Goal: Information Seeking & Learning: Learn about a topic

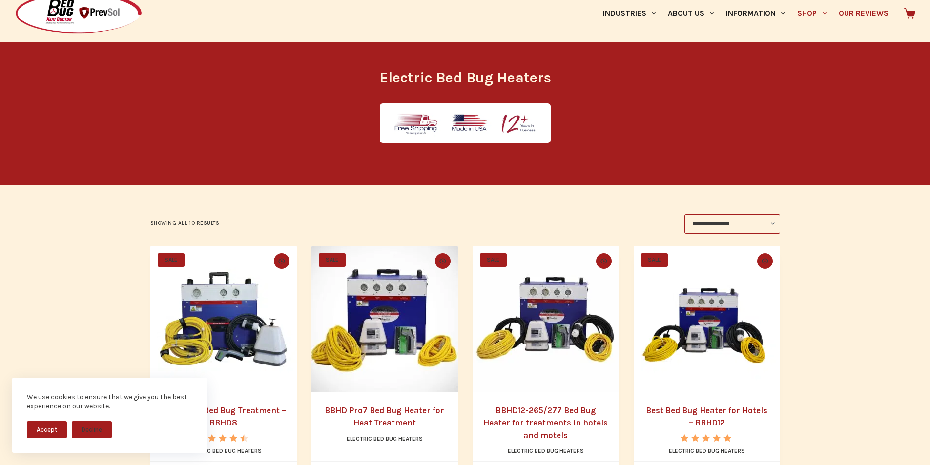
click at [844, 18] on link "Our Reviews" at bounding box center [864, 13] width 62 height 59
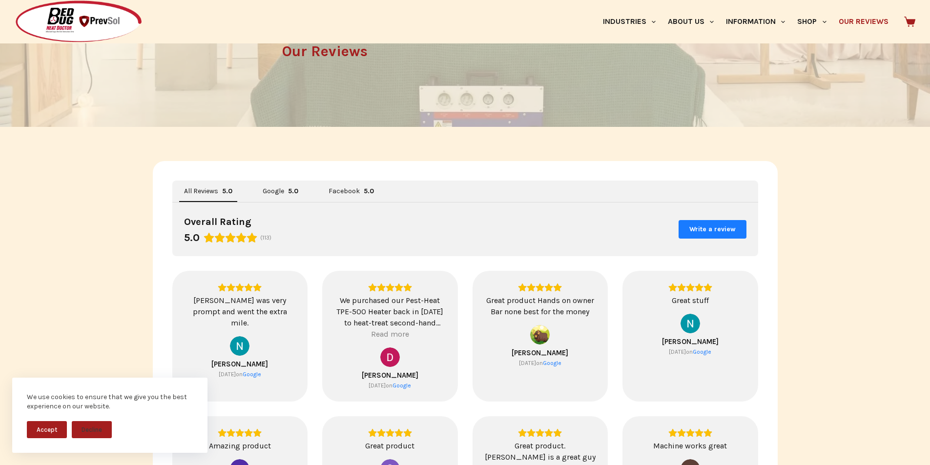
scroll to position [204, 0]
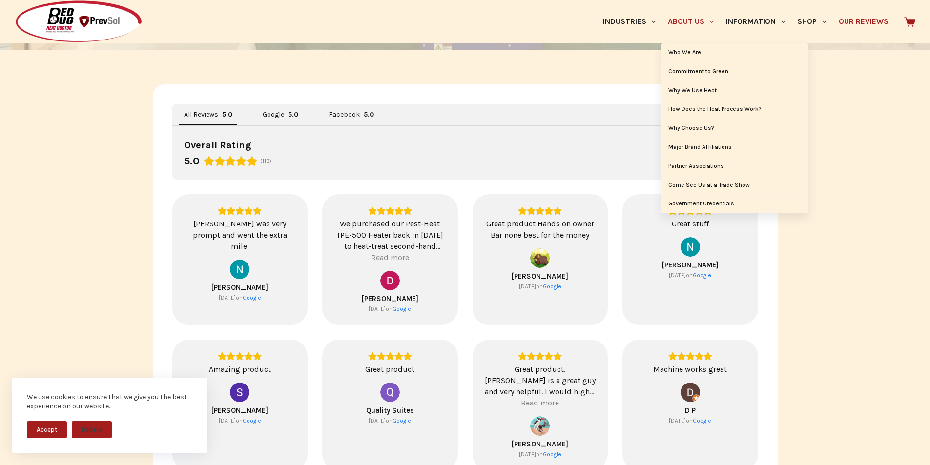
click at [662, 9] on link "About Us" at bounding box center [691, 21] width 58 height 43
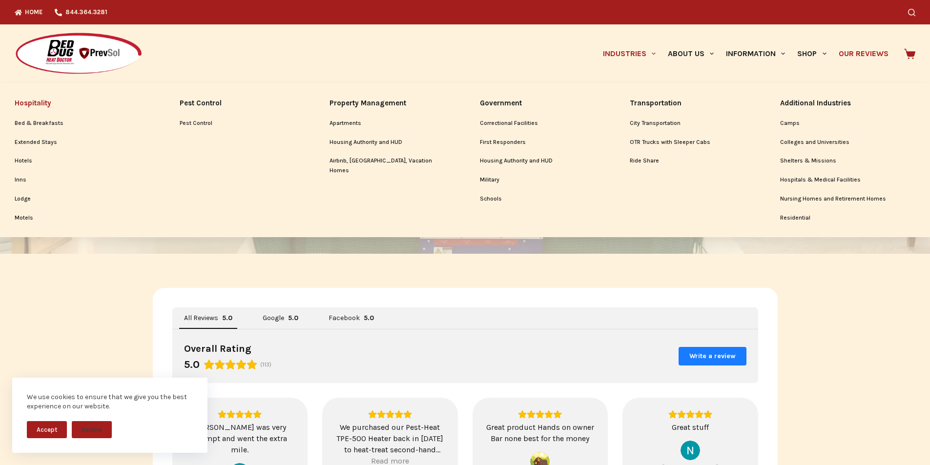
click at [24, 97] on link "Hospitality" at bounding box center [82, 103] width 135 height 21
click at [588, 139] on link "First Responders" at bounding box center [540, 142] width 121 height 19
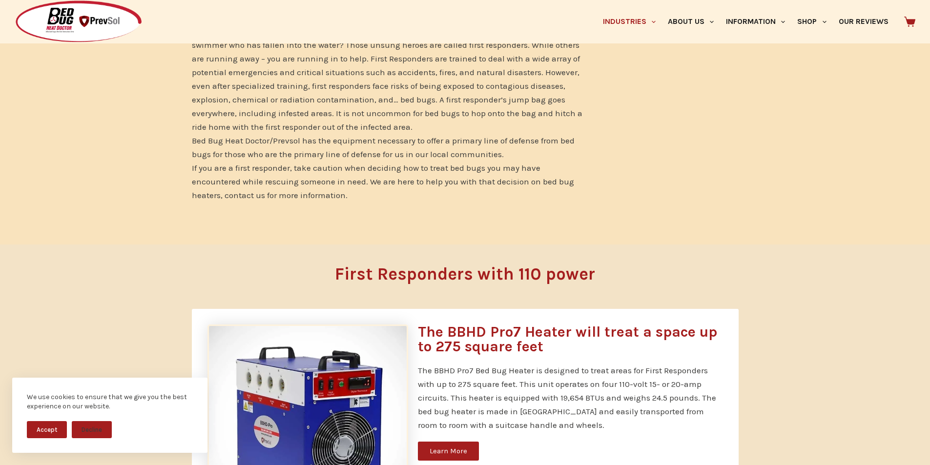
click at [430, 444] on link "Learn More" at bounding box center [448, 451] width 61 height 19
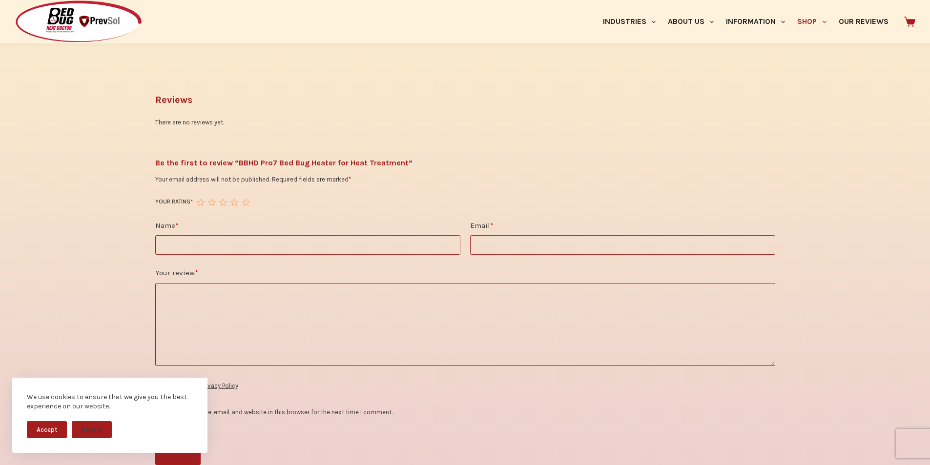
scroll to position [1363, 0]
click at [505, 234] on form "**********" at bounding box center [465, 319] width 620 height 291
click at [844, 8] on link "Our Reviews" at bounding box center [864, 21] width 62 height 43
